Goal: Task Accomplishment & Management: Use online tool/utility

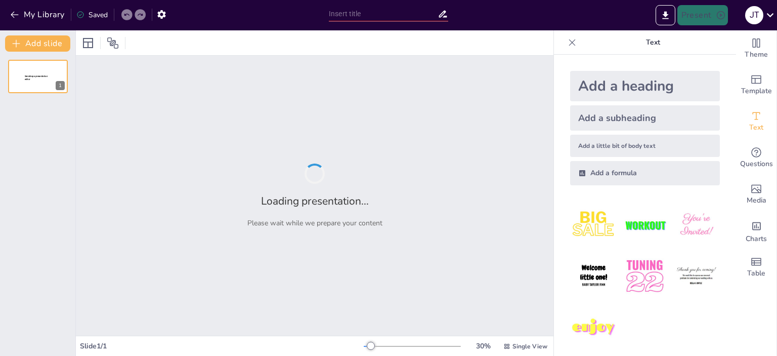
type input "Análisis de Costos: Clasificación, Gráficos y Ejercicios Aplicados en la Toma d…"
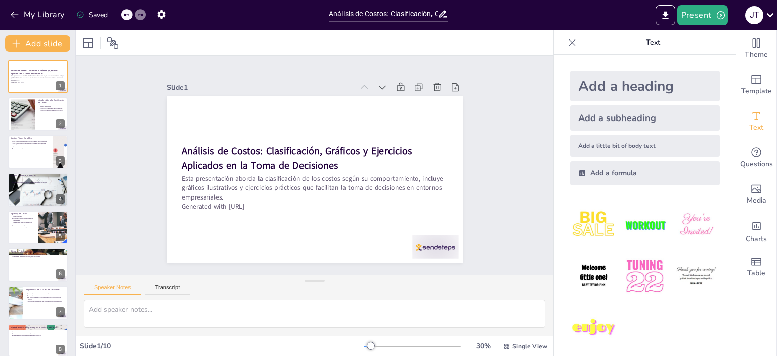
click at [567, 42] on icon at bounding box center [572, 42] width 10 height 10
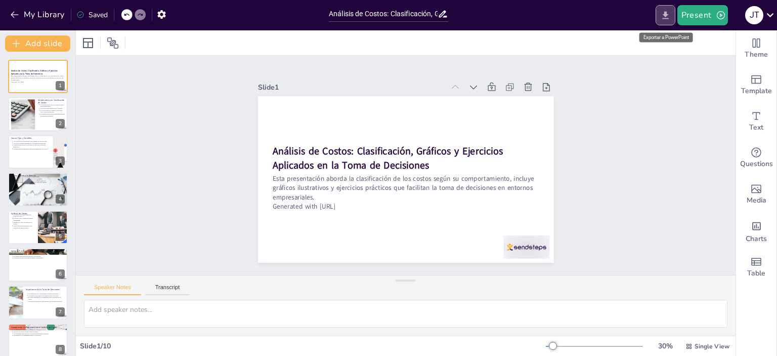
click at [667, 14] on icon "Export to PowerPoint" at bounding box center [665, 15] width 6 height 8
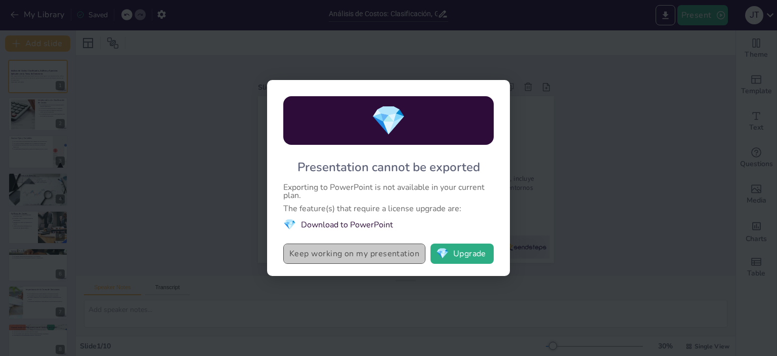
click at [370, 258] on button "Keep working on my presentation" at bounding box center [354, 253] width 142 height 20
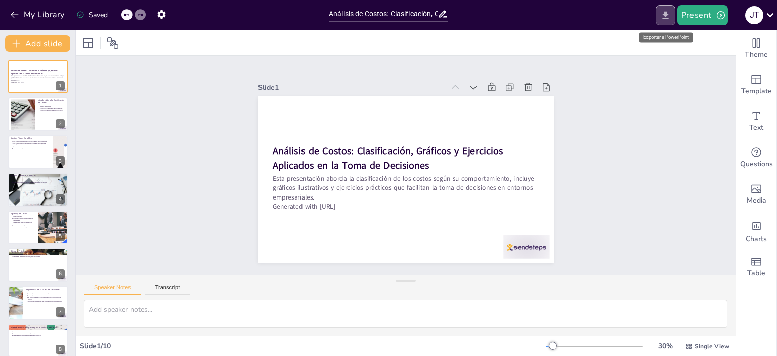
click at [675, 8] on button "Export to PowerPoint" at bounding box center [666, 15] width 20 height 20
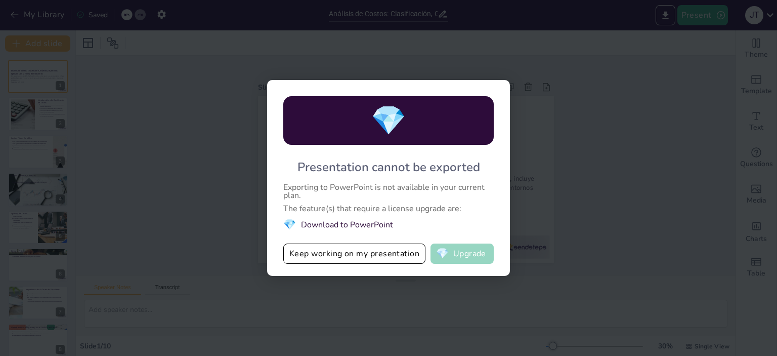
click at [475, 259] on button "💎 Upgrade" at bounding box center [462, 253] width 63 height 20
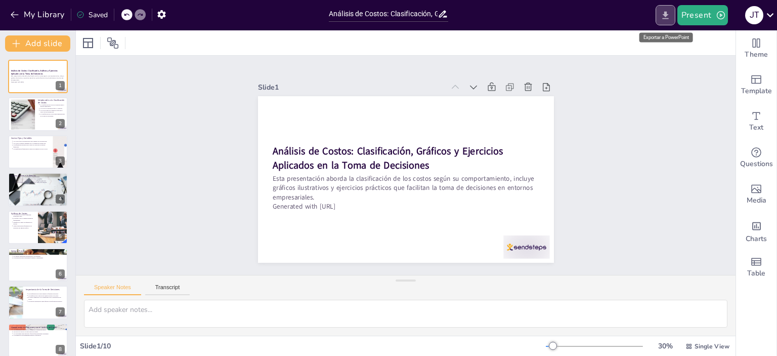
click at [666, 20] on icon "Export to PowerPoint" at bounding box center [665, 15] width 11 height 11
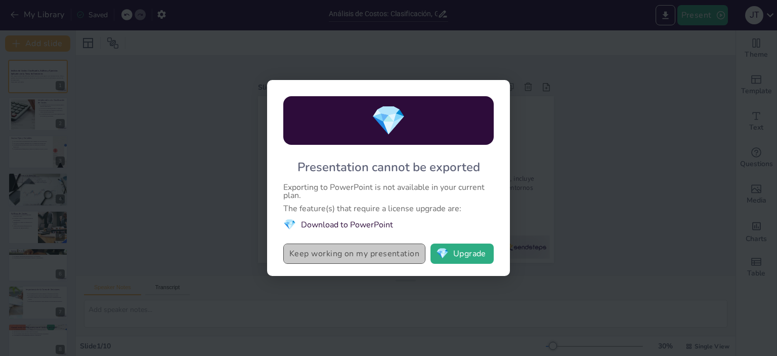
click at [401, 250] on button "Keep working on my presentation" at bounding box center [354, 253] width 142 height 20
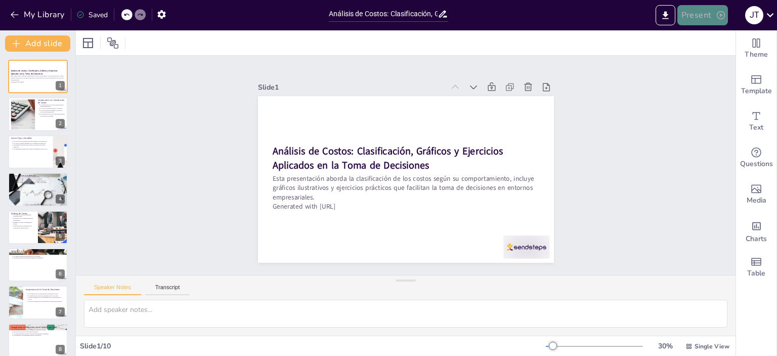
click at [716, 11] on icon "button" at bounding box center [721, 15] width 10 height 10
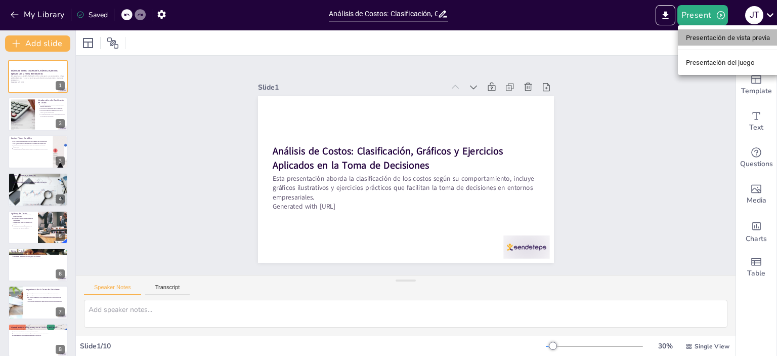
click at [711, 36] on font "Presentación de vista previa" at bounding box center [728, 38] width 84 height 8
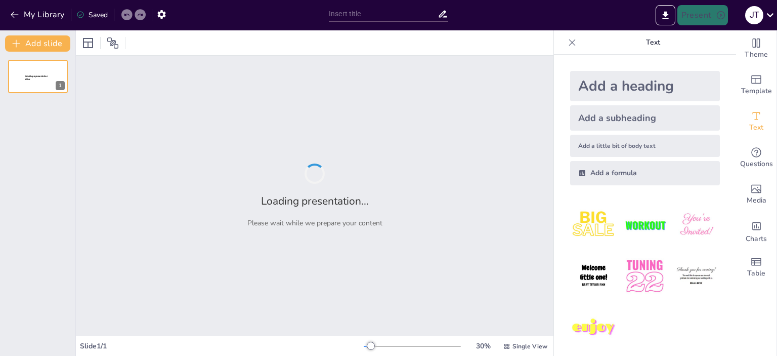
type input "Análisis de Costos: Clasificación, Gráficos y Ejercicios Aplicados en la Toma d…"
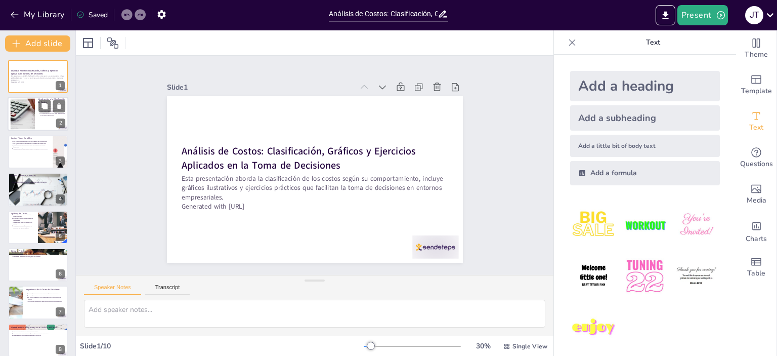
click at [35, 106] on div at bounding box center [38, 114] width 61 height 34
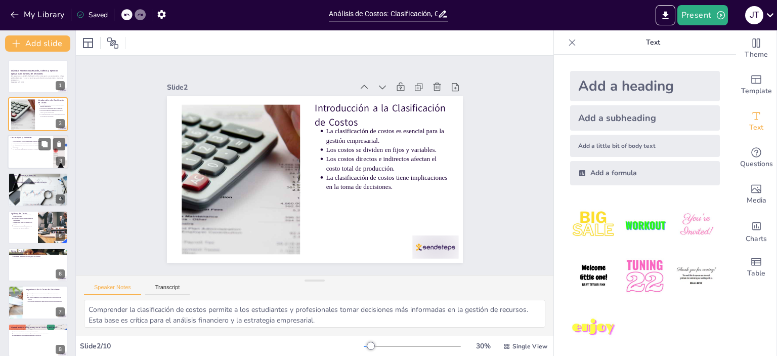
click at [34, 145] on p "La diferenciación entre estos costos es clave para la gestión financiera." at bounding box center [31, 146] width 37 height 4
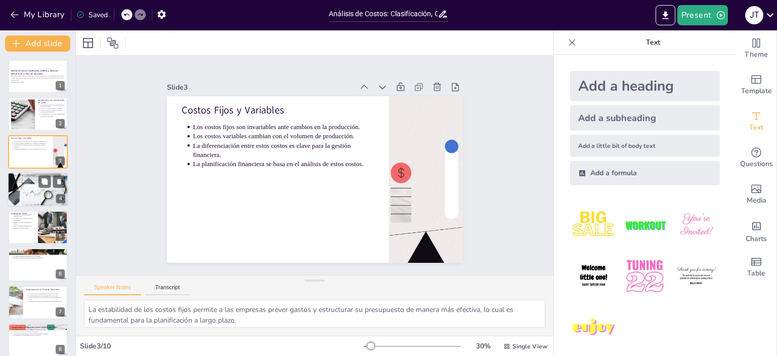
click at [39, 190] on div at bounding box center [38, 189] width 61 height 40
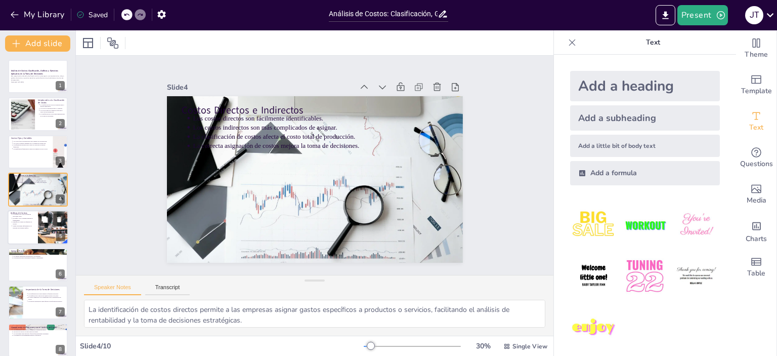
click at [34, 238] on div at bounding box center [38, 227] width 61 height 34
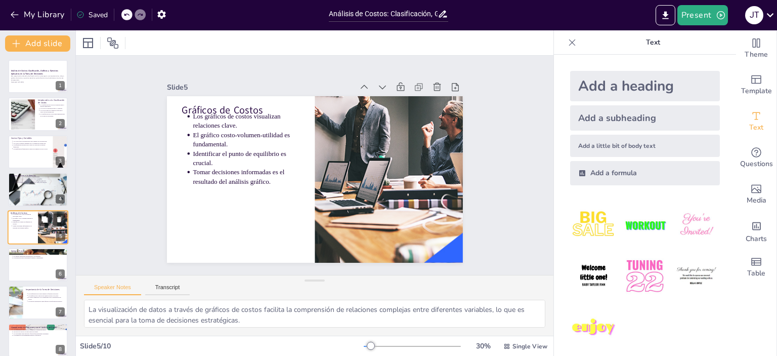
scroll to position [23, 0]
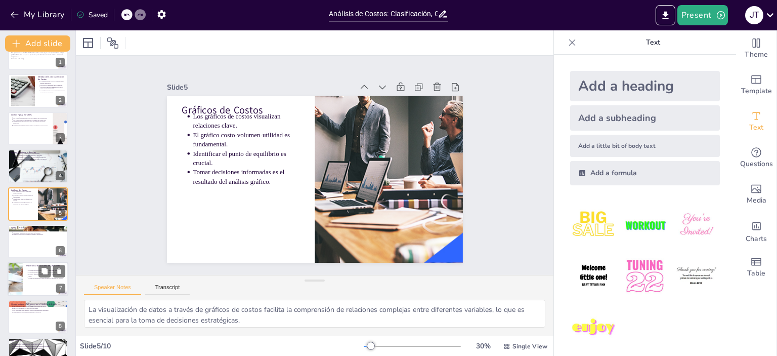
click at [28, 278] on li "La toma de decisiones es más efectiva con información precisa." at bounding box center [46, 278] width 37 height 2
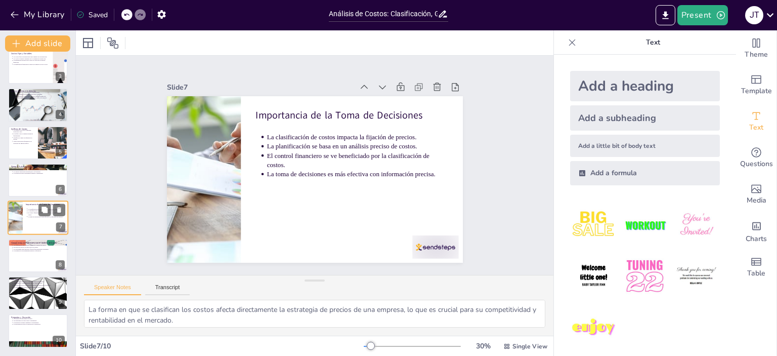
scroll to position [84, 0]
click at [28, 327] on div at bounding box center [38, 331] width 61 height 34
type textarea "El intercambio de ideas en un entorno académico es fundamental para enriquecer …"
